Goal: Find contact information

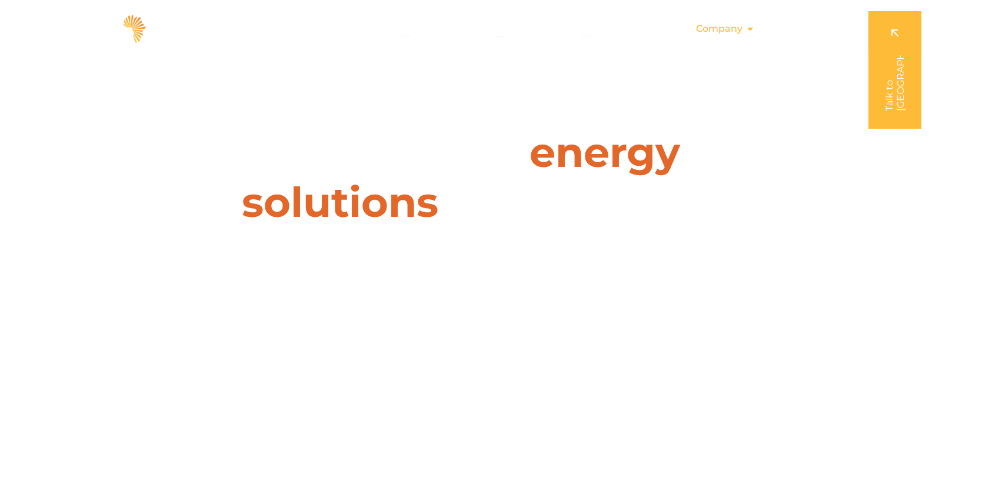
click at [734, 30] on span "Company" at bounding box center [719, 29] width 46 height 14
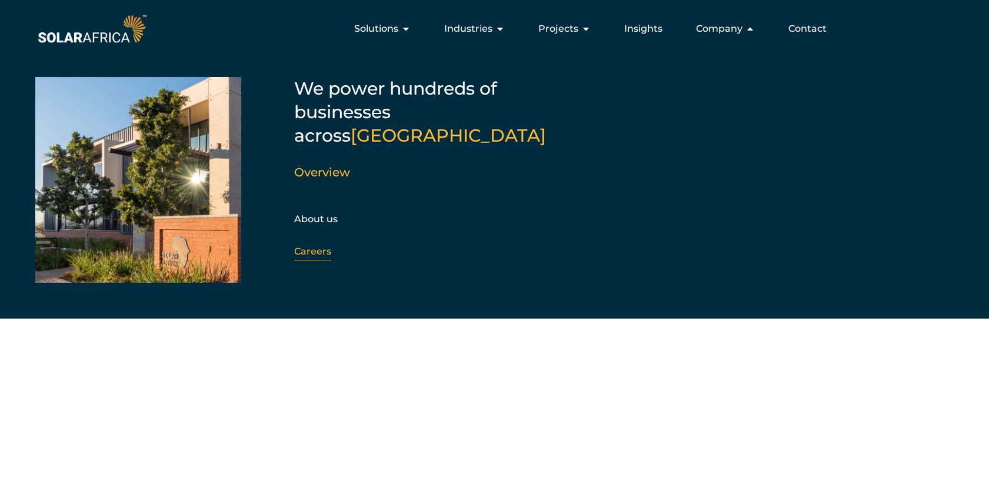
click at [306, 246] on link "Careers" at bounding box center [312, 251] width 37 height 11
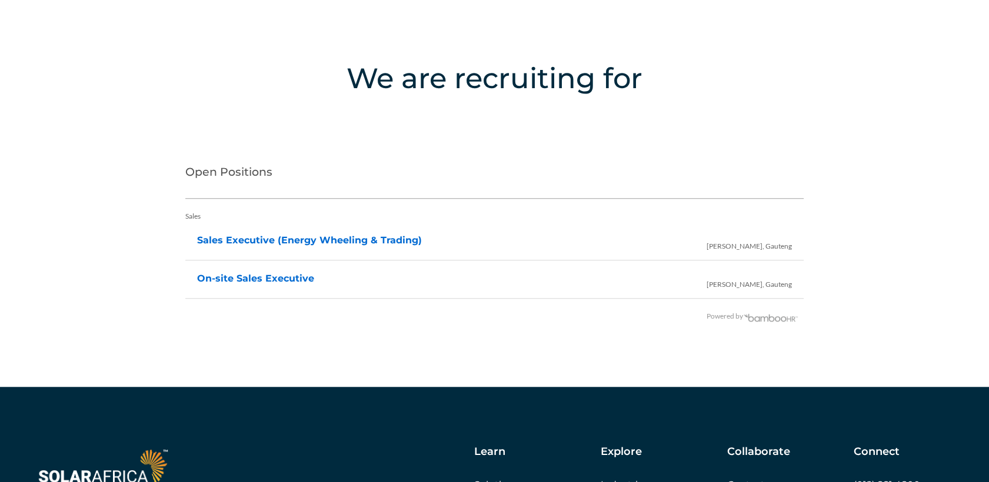
scroll to position [2297, 0]
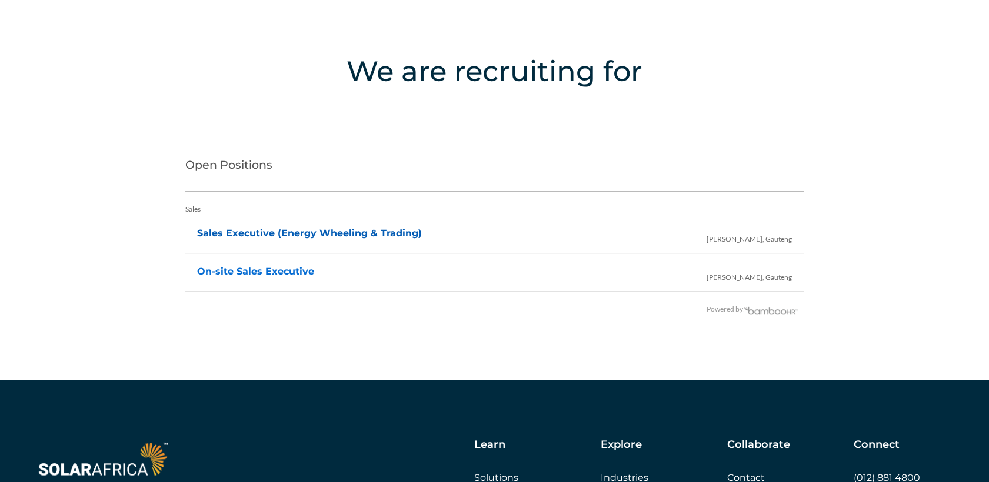
click at [249, 229] on link "Sales Executive (Energy Wheeling & Trading)" at bounding box center [309, 233] width 225 height 11
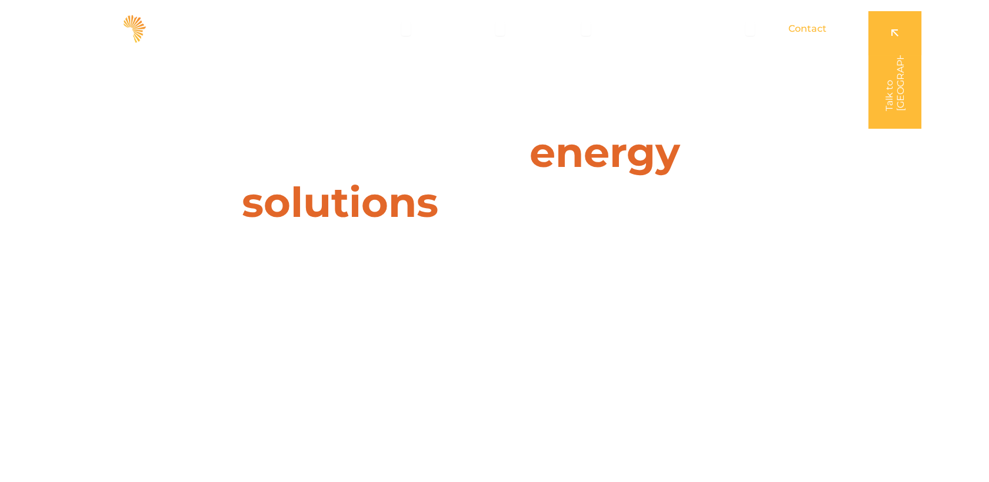
click at [819, 26] on span "Contact" at bounding box center [807, 29] width 38 height 14
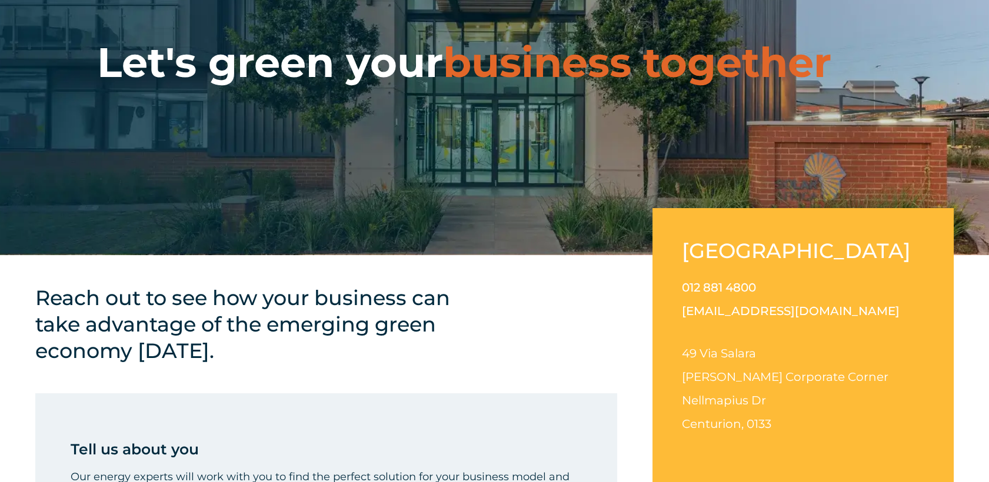
scroll to position [131, 0]
drag, startPoint x: 989, startPoint y: 101, endPoint x: 991, endPoint y: 139, distance: 38.3
drag, startPoint x: 682, startPoint y: 352, endPoint x: 756, endPoint y: 353, distance: 74.1
click at [756, 353] on span "49 Via Salara" at bounding box center [719, 353] width 74 height 14
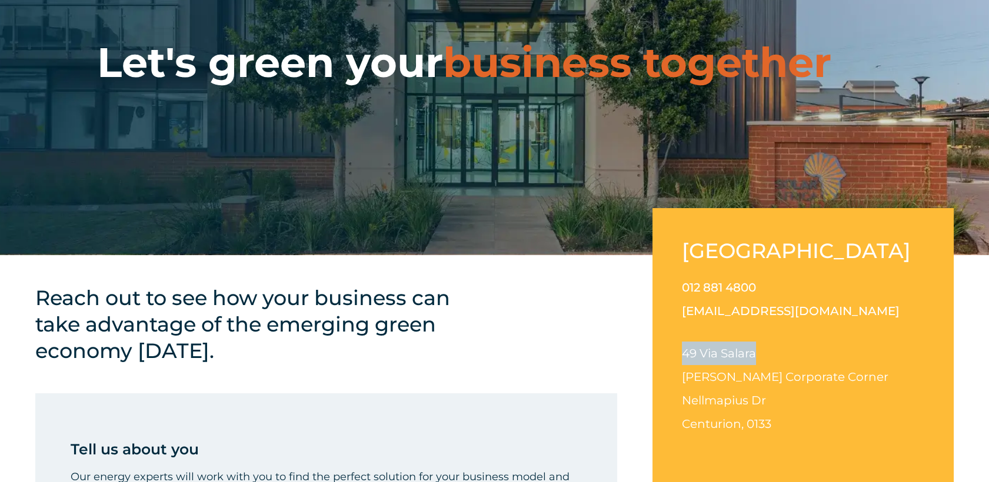
copy span "49 Via Salara"
